Goal: Answer question/provide support: Answer question/provide support

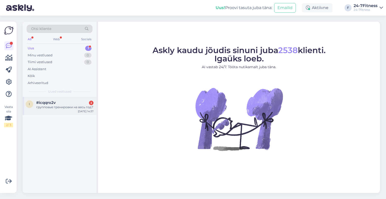
click at [54, 111] on div "i #icqqro2v 2 групповые тренировки на весь год? [DATE] 14:37" at bounding box center [60, 106] width 74 height 18
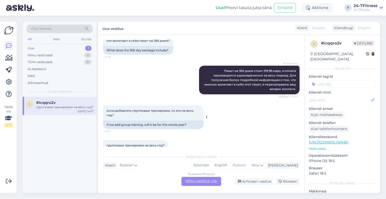
scroll to position [901, 0]
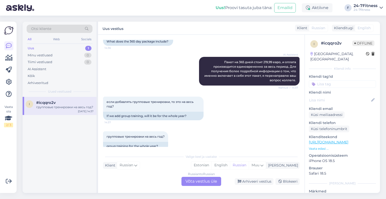
click at [200, 179] on div "Russian to Russian Võta vestlus üle" at bounding box center [201, 181] width 40 height 9
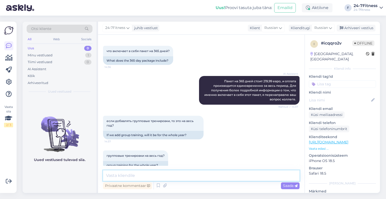
click at [157, 177] on textarea at bounding box center [201, 175] width 196 height 11
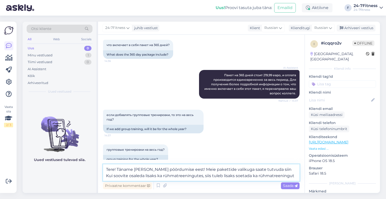
scroll to position [894, 0]
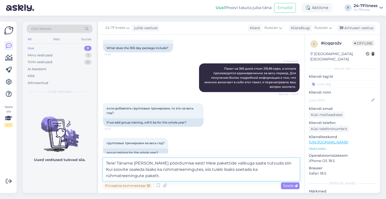
drag, startPoint x: 156, startPoint y: 169, endPoint x: 146, endPoint y: 170, distance: 10.6
click at [146, 170] on textarea "Tere! Täname [PERSON_NAME] pöördumise eest! Meie pakettide valikuga saate tutvu…" at bounding box center [201, 169] width 196 height 23
click at [142, 177] on textarea "Tere! Täname [PERSON_NAME] pöördumise eest! Meie pakettide valikuga saate tutvu…" at bounding box center [201, 169] width 196 height 23
click at [221, 170] on textarea "Tere! Täname [PERSON_NAME] pöördumise eest! Meie pakettide valikuga saate tutvu…" at bounding box center [201, 169] width 196 height 23
click at [168, 178] on textarea "Tere! Täname [PERSON_NAME] pöördumise eest! Meie pakettide valikuga saate tutvu…" at bounding box center [201, 169] width 196 height 23
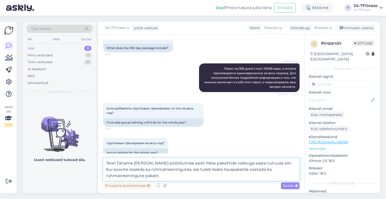
paste textarea "Rühmatreeningute paketi maksumus arvestatakse terve paketi perioodi ulatuses."
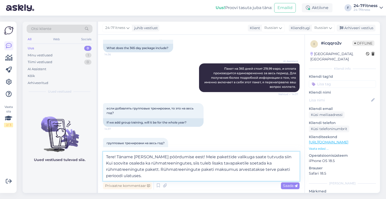
scroll to position [901, 0]
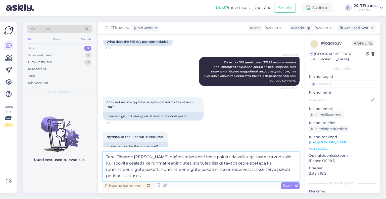
click at [149, 177] on textarea "Tere! Täname Teid pöördumise eest! Meie pakettide valikuga saate tutvuda siin K…" at bounding box center [201, 165] width 196 height 29
click at [268, 155] on textarea "Tere! Täname Teid pöördumise eest! Meie pakettide valikuga saate tutvuda siin K…" at bounding box center [201, 165] width 196 height 29
paste textarea "https://24-7fitness.ee/ru/prisoedinenie/"
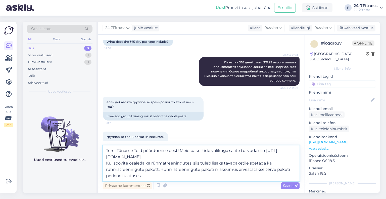
scroll to position [901, 0]
click at [161, 176] on textarea "Tere! Täname Teid pöördumise eest! Meie pakettide valikuga saate tutvuda siin h…" at bounding box center [201, 162] width 196 height 35
type textarea "Tere! Täname Teid pöördumise eest! Meie pakettide valikuga saate tutvuda siin h…"
click at [284, 185] on span "Saada" at bounding box center [290, 185] width 15 height 5
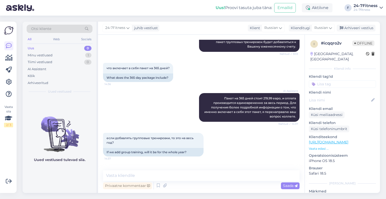
scroll to position [926, 0]
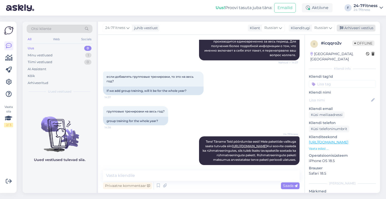
click at [368, 28] on div "Arhiveeri vestlus" at bounding box center [355, 28] width 39 height 7
